Goal: Task Accomplishment & Management: Use online tool/utility

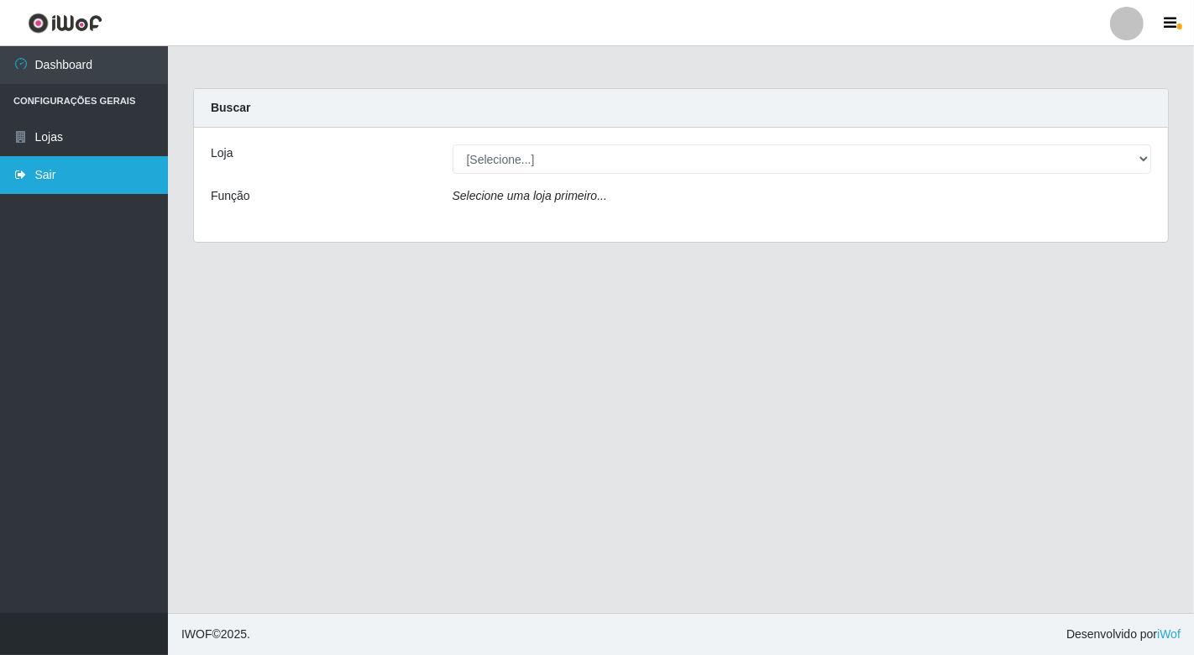
click at [54, 171] on link "Sair" at bounding box center [84, 175] width 168 height 38
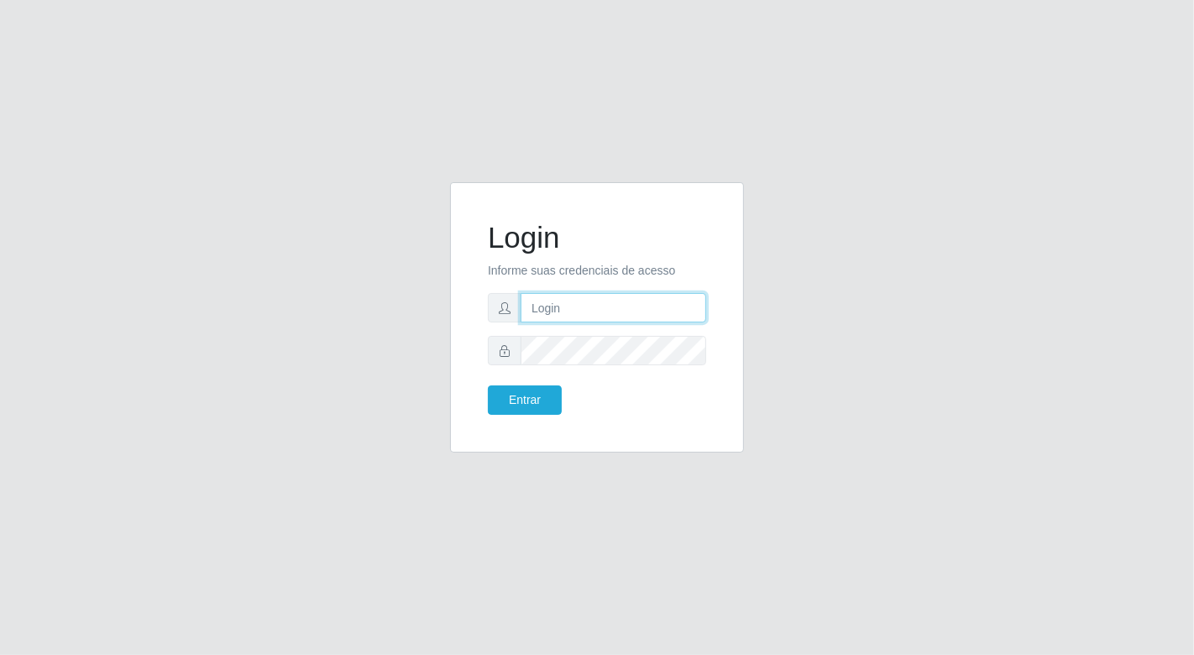
click at [547, 307] on input "text" at bounding box center [612, 307] width 185 height 29
type input "[EMAIL_ADDRESS][DOMAIN_NAME]"
click at [488, 385] on button "Entrar" at bounding box center [525, 399] width 74 height 29
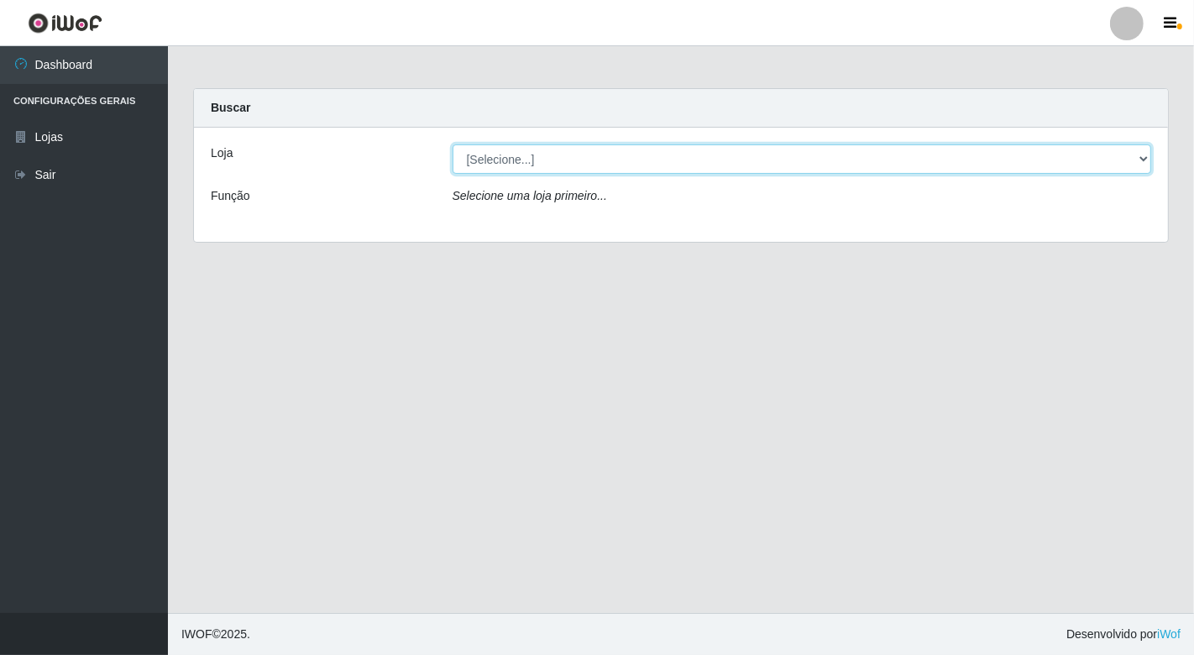
click at [1136, 164] on select "[Selecione...] Nordestão - [GEOGRAPHIC_DATA]" at bounding box center [801, 158] width 699 height 29
select select "454"
click at [452, 144] on select "[Selecione...] Nordestão - [GEOGRAPHIC_DATA]" at bounding box center [801, 158] width 699 height 29
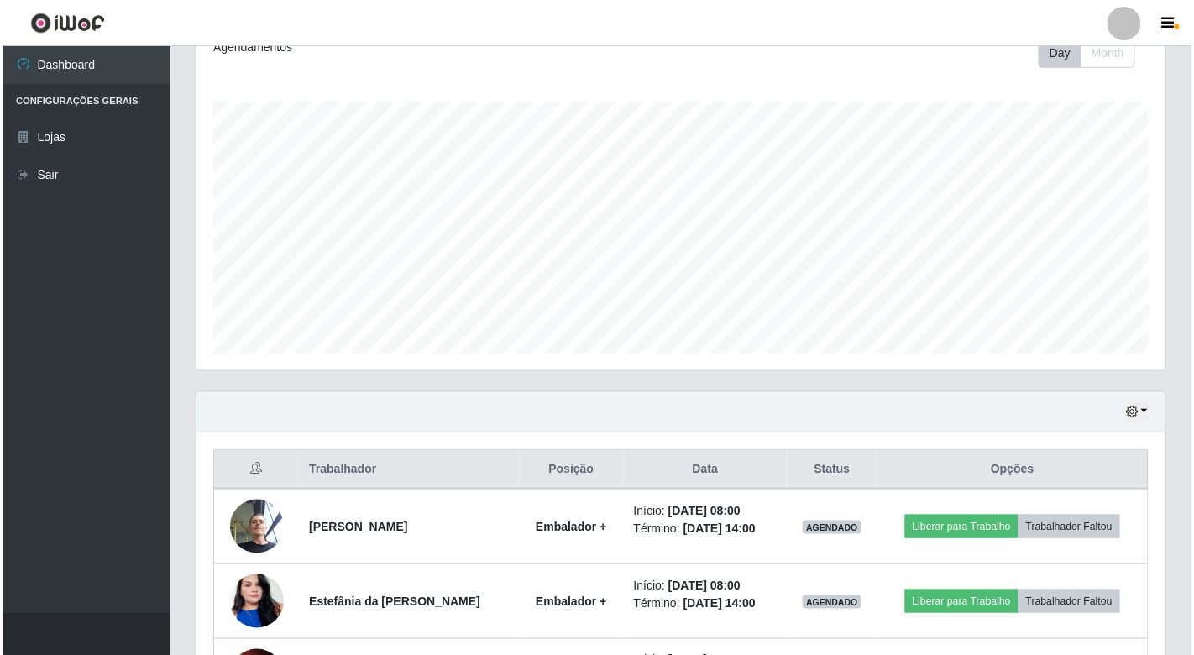
scroll to position [280, 0]
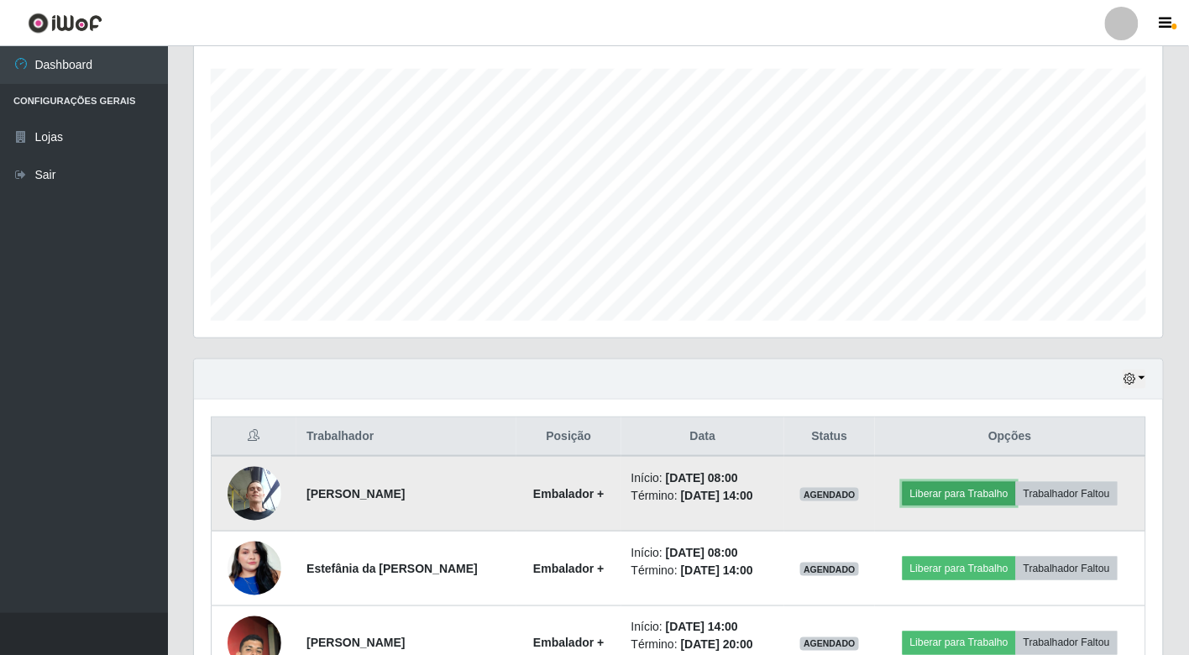
click at [927, 489] on button "Liberar para Trabalho" at bounding box center [958, 494] width 113 height 24
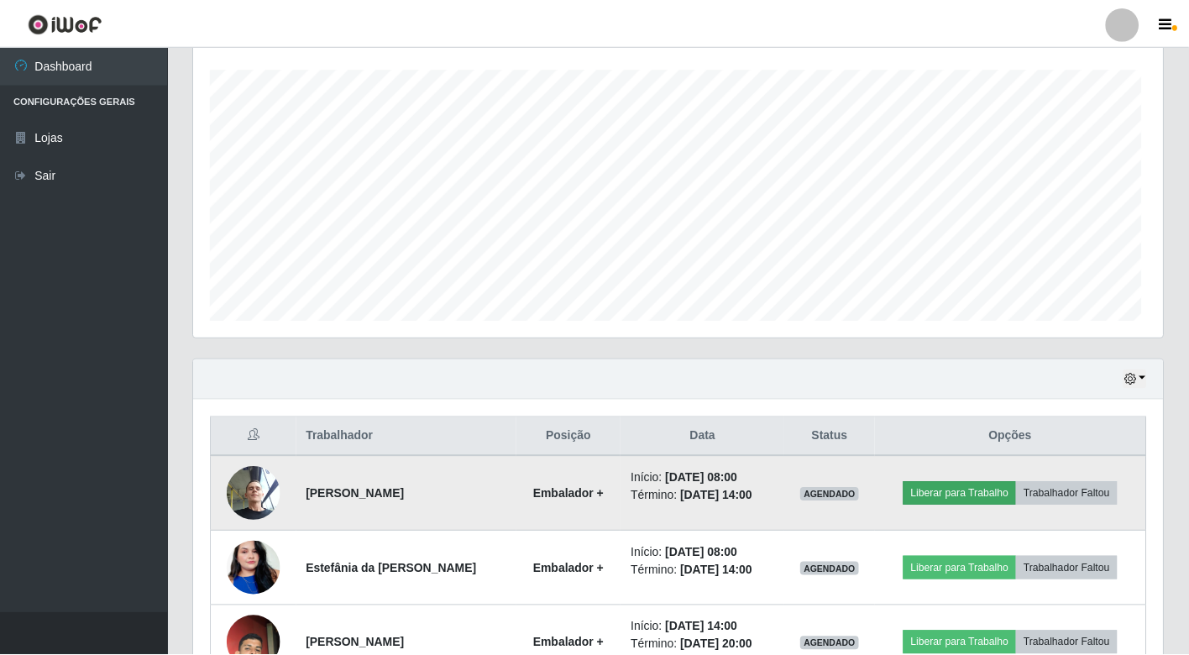
scroll to position [347, 959]
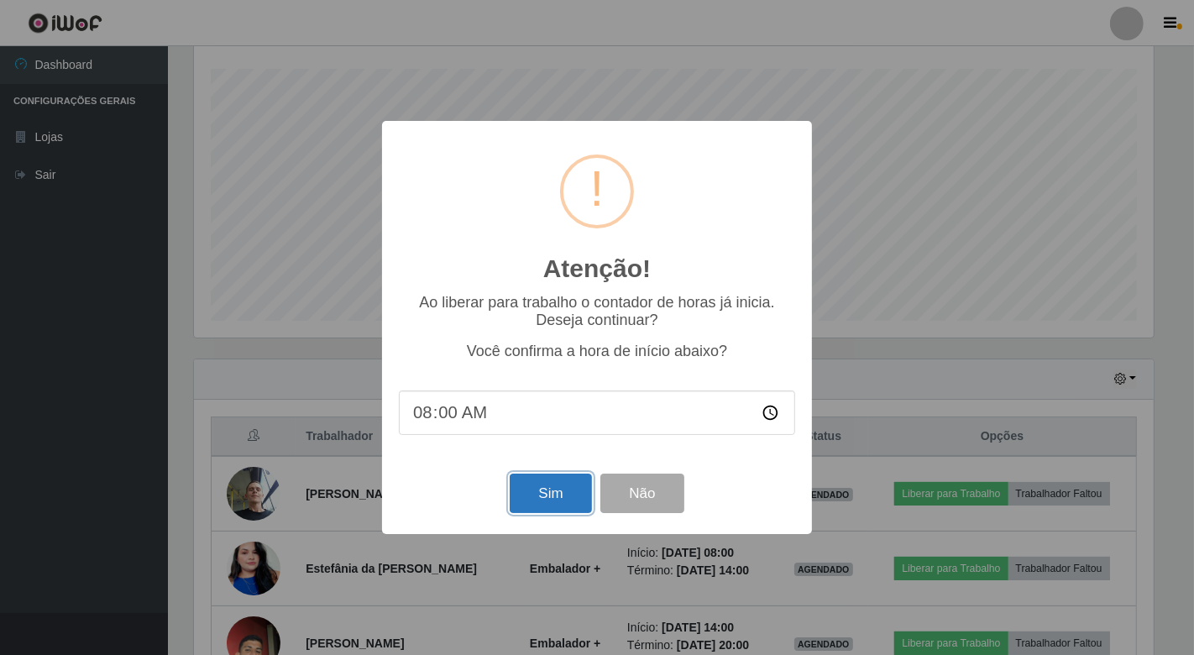
click at [534, 499] on button "Sim" at bounding box center [549, 492] width 81 height 39
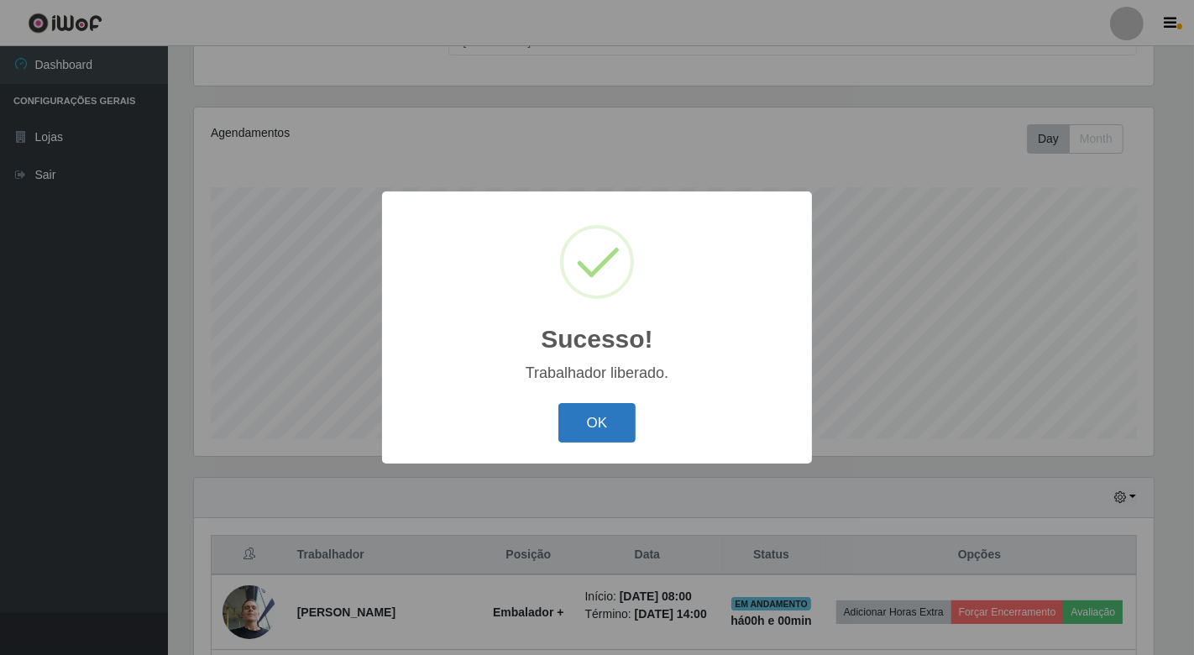
click at [603, 426] on button "OK" at bounding box center [597, 422] width 78 height 39
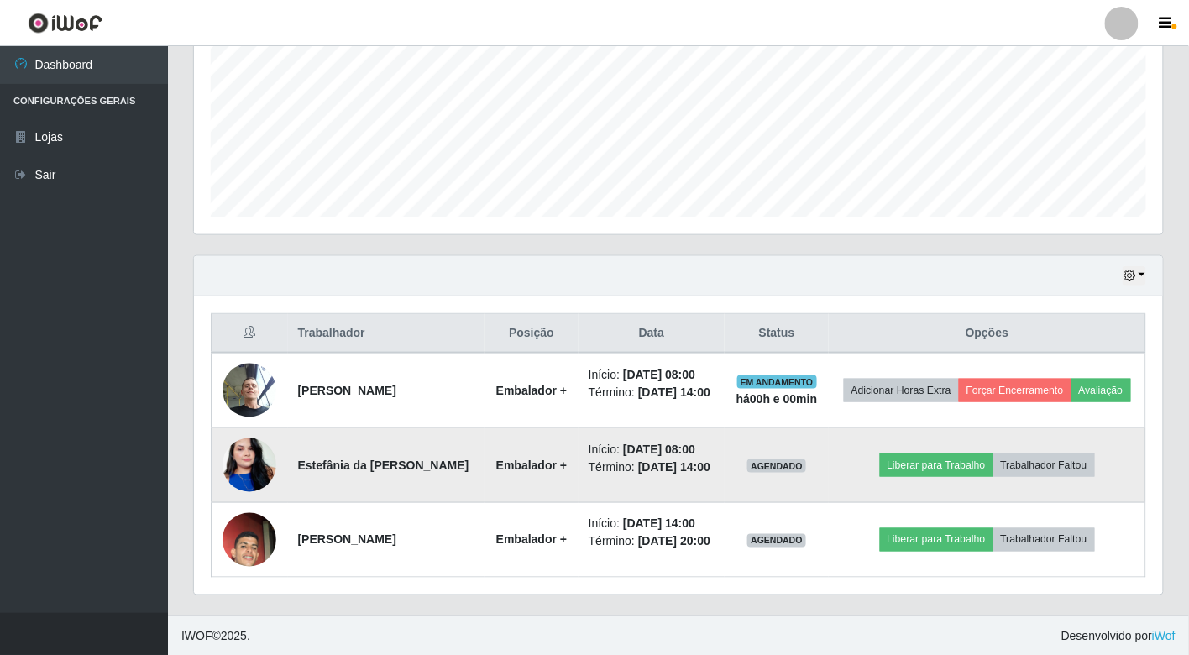
scroll to position [386, 0]
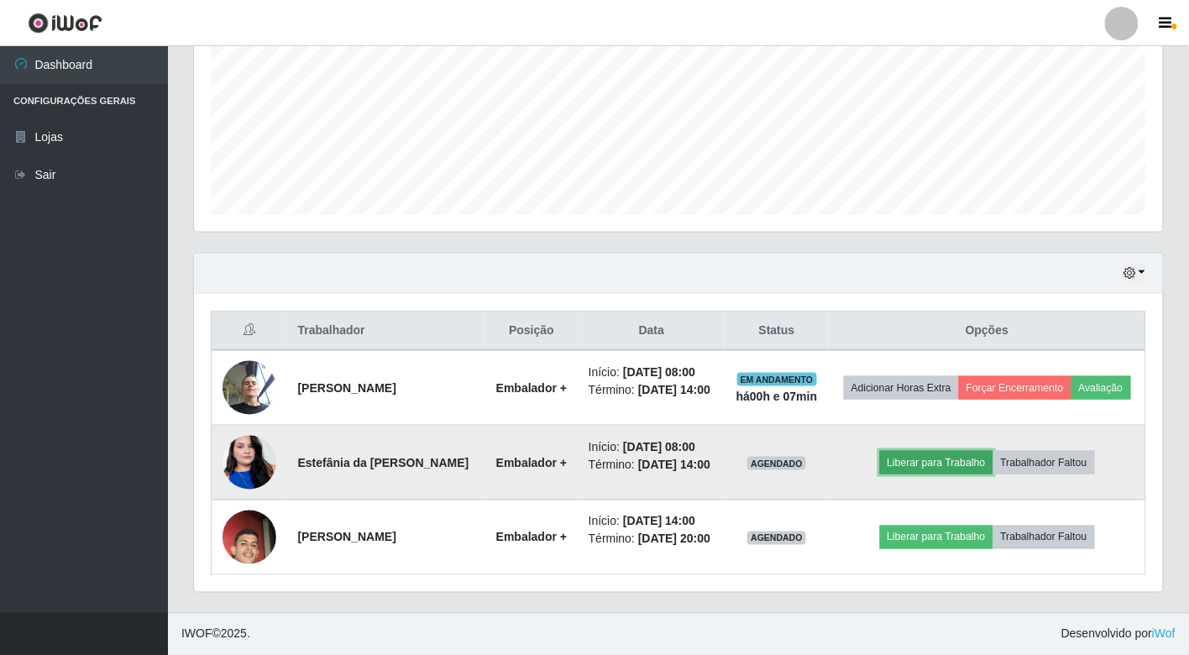
click at [938, 458] on button "Liberar para Trabalho" at bounding box center [936, 463] width 113 height 24
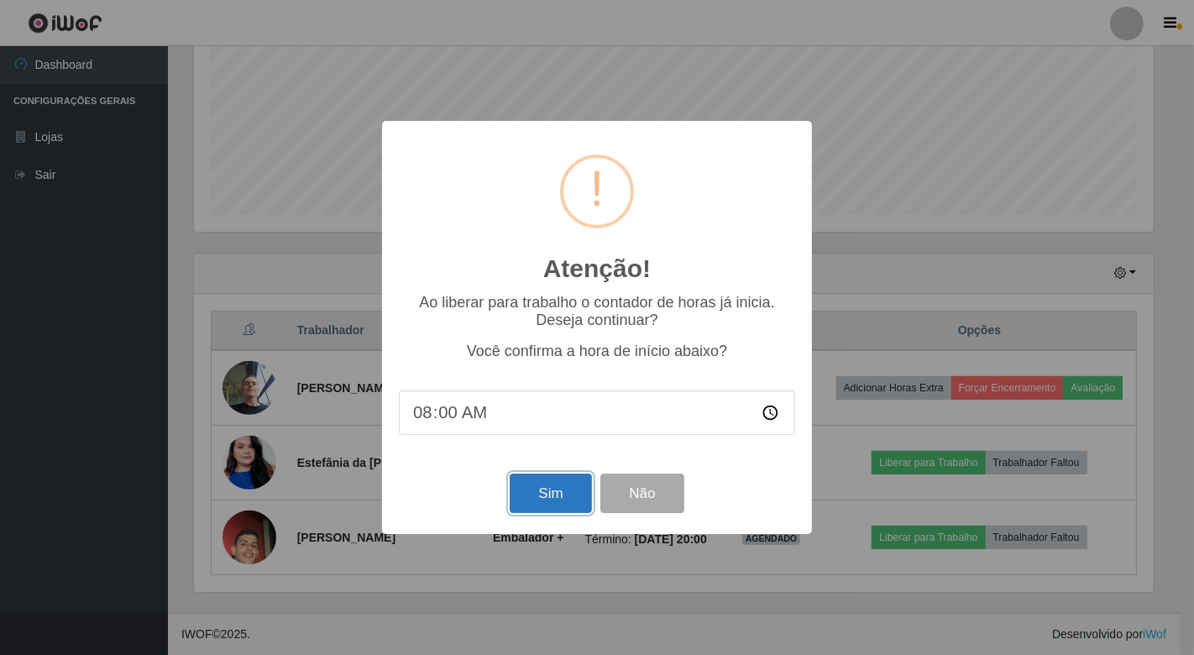
click at [558, 482] on button "Sim" at bounding box center [549, 492] width 81 height 39
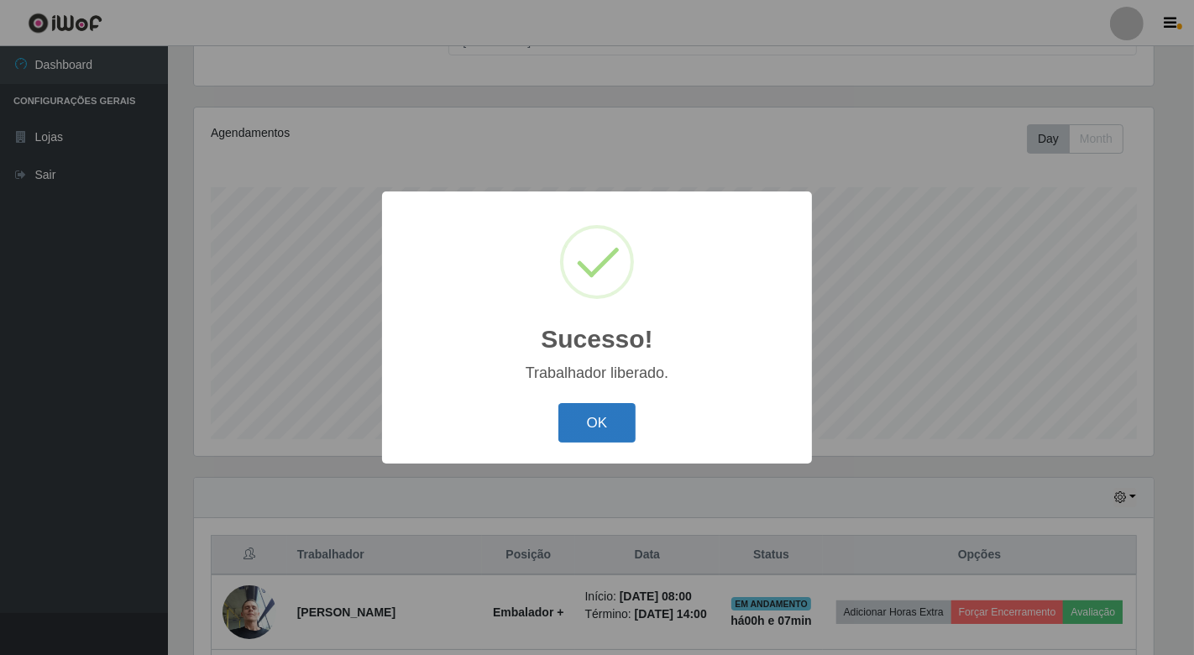
click at [591, 416] on button "OK" at bounding box center [597, 422] width 78 height 39
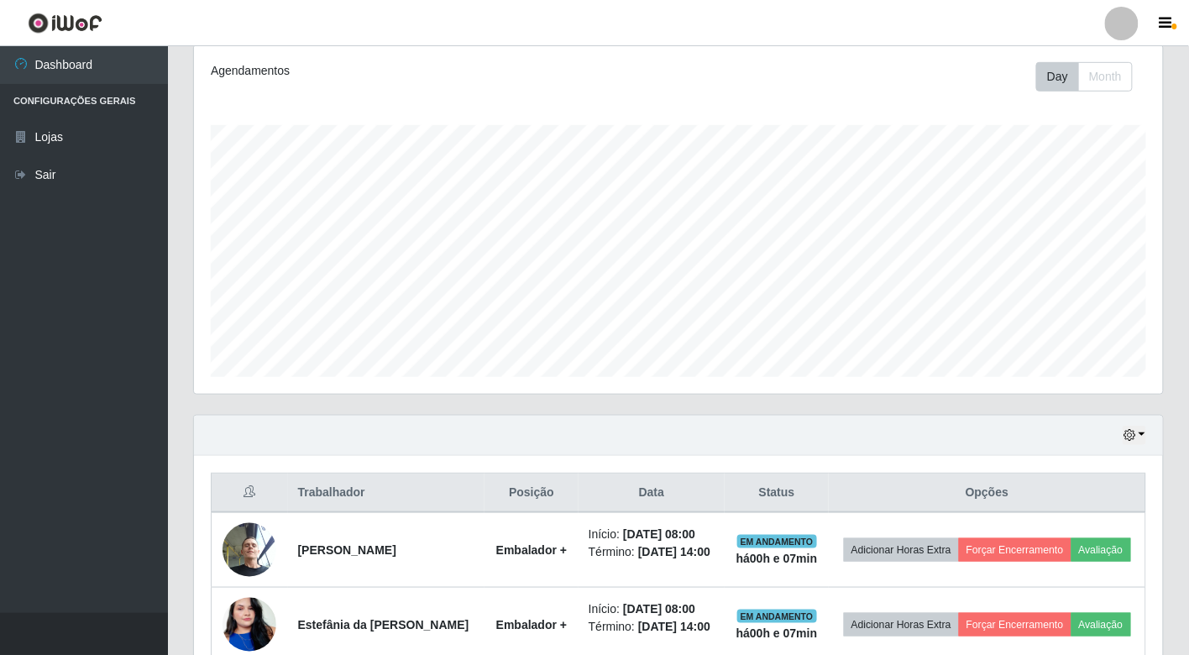
scroll to position [347, 0]
